Goal: Task Accomplishment & Management: Manage account settings

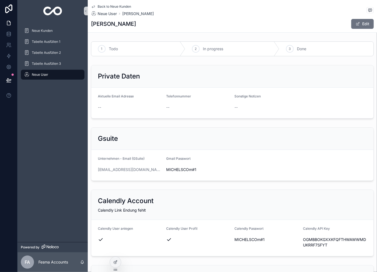
click at [115, 2] on div "Back to Neue Kunden Neue User [PERSON_NAME] [PERSON_NAME] Edit" at bounding box center [232, 16] width 282 height 32
click at [113, 10] on div "Back to Neue Kunden Neue User [PERSON_NAME]" at bounding box center [122, 10] width 63 height 12
click at [118, 6] on span "Back to Neue Kunden" at bounding box center [114, 6] width 33 height 4
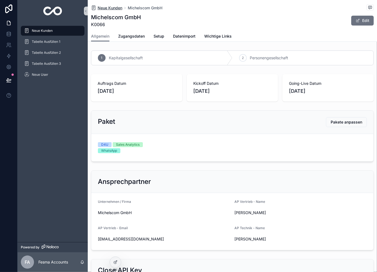
click at [112, 10] on span "Neue Kunden" at bounding box center [110, 7] width 25 height 5
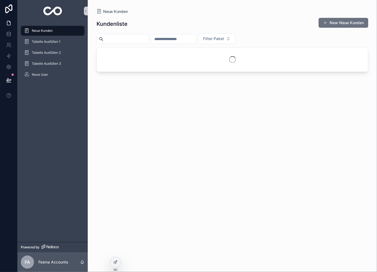
click at [186, 37] on input "scrollable content" at bounding box center [173, 39] width 45 height 8
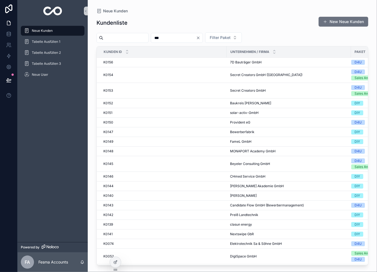
type input "***"
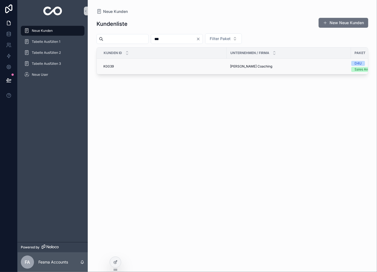
click at [222, 68] on div "K0039 K0039" at bounding box center [163, 66] width 120 height 4
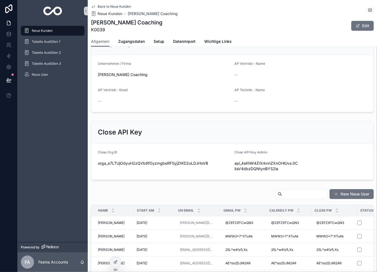
scroll to position [182, 0]
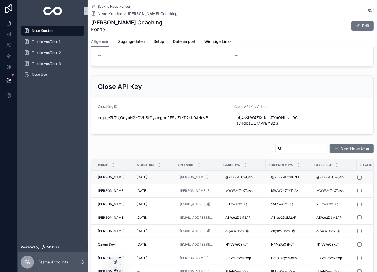
click at [131, 177] on td "[PERSON_NAME] [PERSON_NAME]" at bounding box center [112, 176] width 42 height 13
click at [128, 176] on div "[PERSON_NAME] [PERSON_NAME]" at bounding box center [114, 177] width 32 height 4
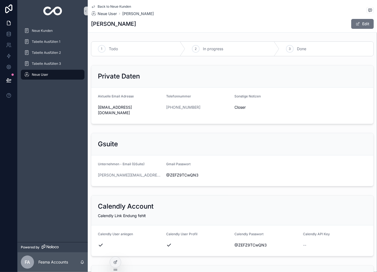
click at [182, 172] on span "@ZEFZ9TCwQN3" at bounding box center [198, 174] width 64 height 5
copy span "@ZEFZ9TCwQN3"
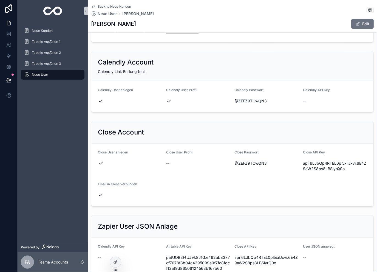
scroll to position [146, 0]
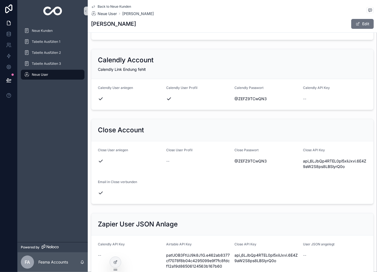
click at [110, 5] on span "Back to Neue Kunden" at bounding box center [114, 6] width 33 height 4
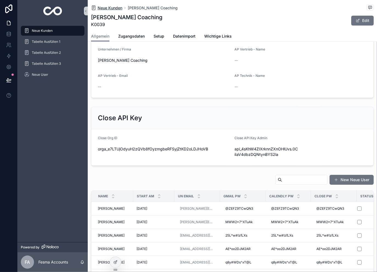
click at [105, 7] on span "Neue Kunden" at bounding box center [110, 7] width 25 height 5
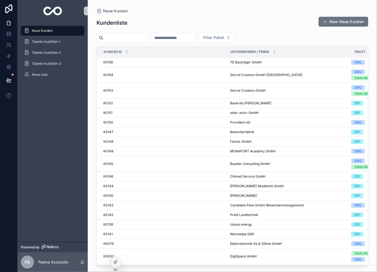
click at [185, 36] on input "scrollable content" at bounding box center [173, 38] width 45 height 8
type input "***"
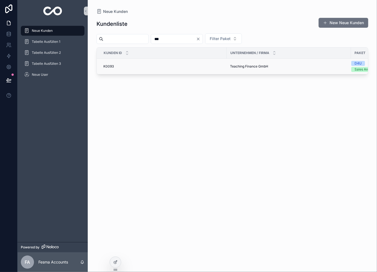
click at [232, 69] on td "Teaching Finance GmbH Teaching Finance GmbH" at bounding box center [289, 67] width 124 height 16
click at [241, 67] on span "Teaching Finance GmbH" at bounding box center [249, 66] width 38 height 4
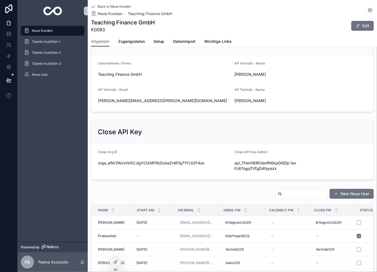
scroll to position [164, 0]
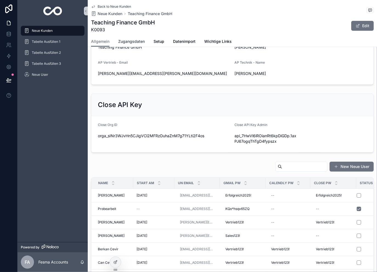
click at [134, 44] on span "Zugangsdaten" at bounding box center [131, 41] width 27 height 5
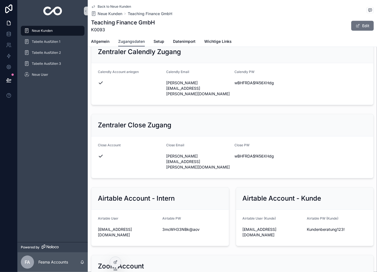
scroll to position [274, 0]
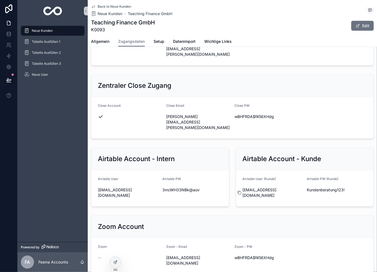
click at [237, 190] on icon "scrollable content" at bounding box center [239, 192] width 4 height 4
click at [302, 187] on icon "scrollable content" at bounding box center [303, 189] width 4 height 4
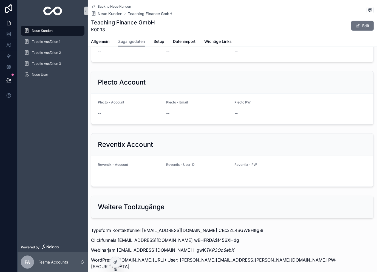
scroll to position [676, 0]
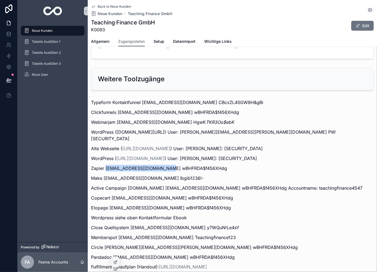
drag, startPoint x: 106, startPoint y: 123, endPoint x: 165, endPoint y: 122, distance: 59.2
click at [165, 165] on p "Zapier [EMAIL_ADDRESS][DOMAIN_NAME] wBHFRDA$f456XHdg" at bounding box center [232, 168] width 282 height 7
copy p "[EMAIL_ADDRESS][DOMAIN_NAME]"
drag, startPoint x: 168, startPoint y: 121, endPoint x: 246, endPoint y: 123, distance: 77.8
click at [246, 165] on p "Zapier [EMAIL_ADDRESS][DOMAIN_NAME] wBHFRDA$f456XHdg" at bounding box center [232, 168] width 282 height 7
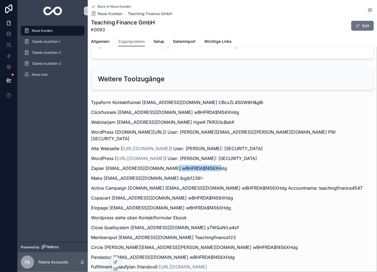
copy p "wBHFRDA$f456XHdg"
